Goal: Register for event/course

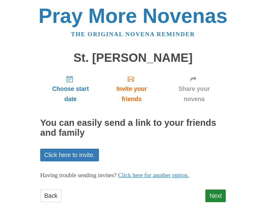
scroll to position [1, 0]
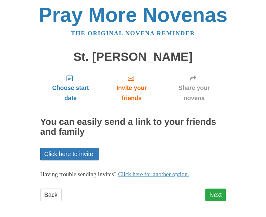
click at [217, 192] on link "Next" at bounding box center [215, 195] width 20 height 13
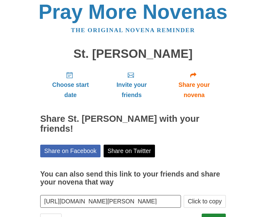
scroll to position [19, 0]
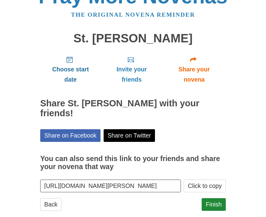
click at [72, 74] on span "Choose start date" at bounding box center [70, 75] width 48 height 20
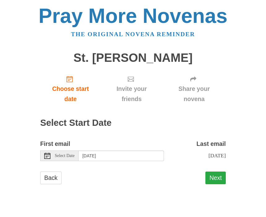
click at [219, 176] on button "Next" at bounding box center [215, 178] width 20 height 13
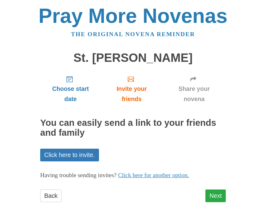
click at [220, 191] on link "Next" at bounding box center [215, 195] width 20 height 13
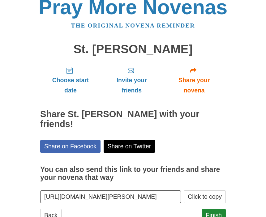
scroll to position [19, 0]
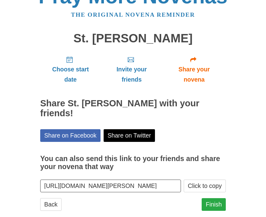
click at [217, 198] on link "Finish" at bounding box center [213, 204] width 24 height 13
